Goal: Task Accomplishment & Management: Use online tool/utility

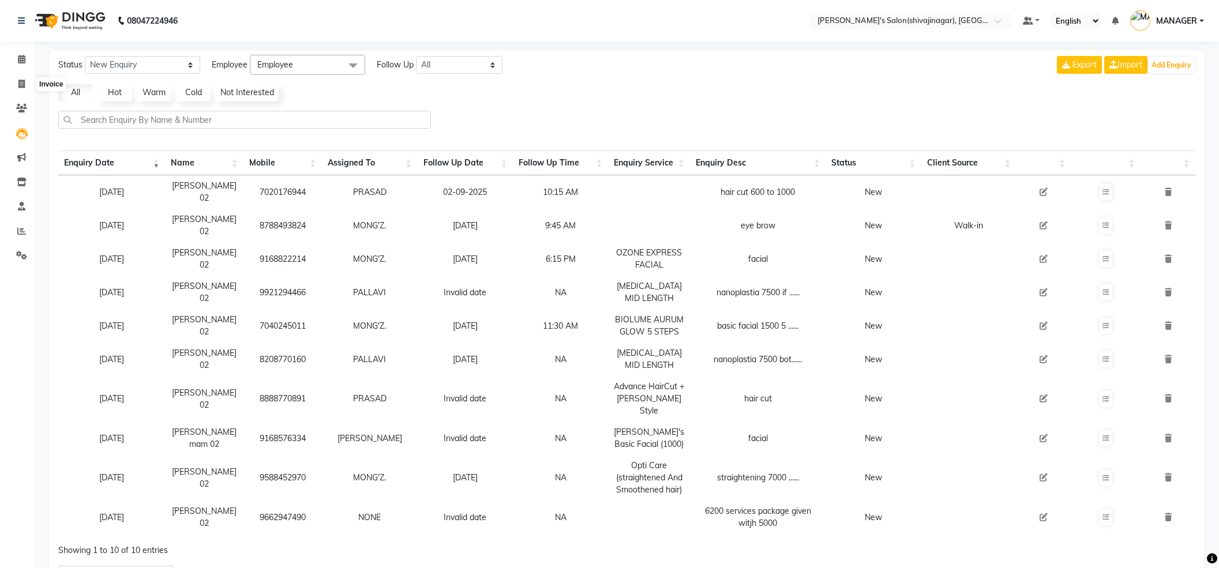
select select "10"
click at [19, 84] on icon at bounding box center [21, 84] width 6 height 9
select select "service"
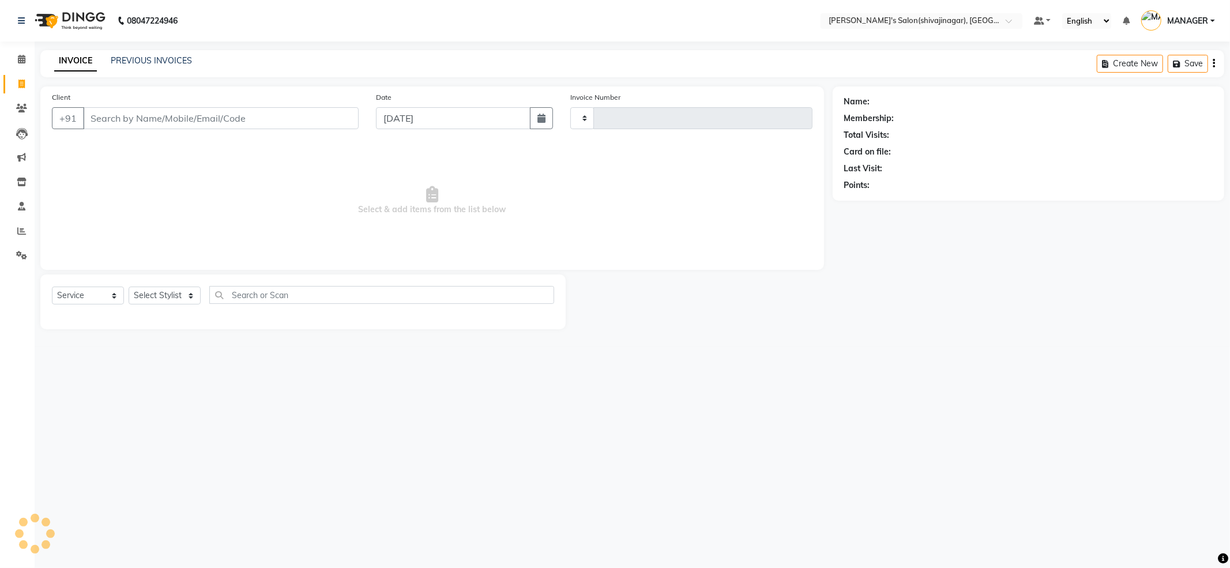
type input "2343"
select select "4174"
